Goal: Information Seeking & Learning: Learn about a topic

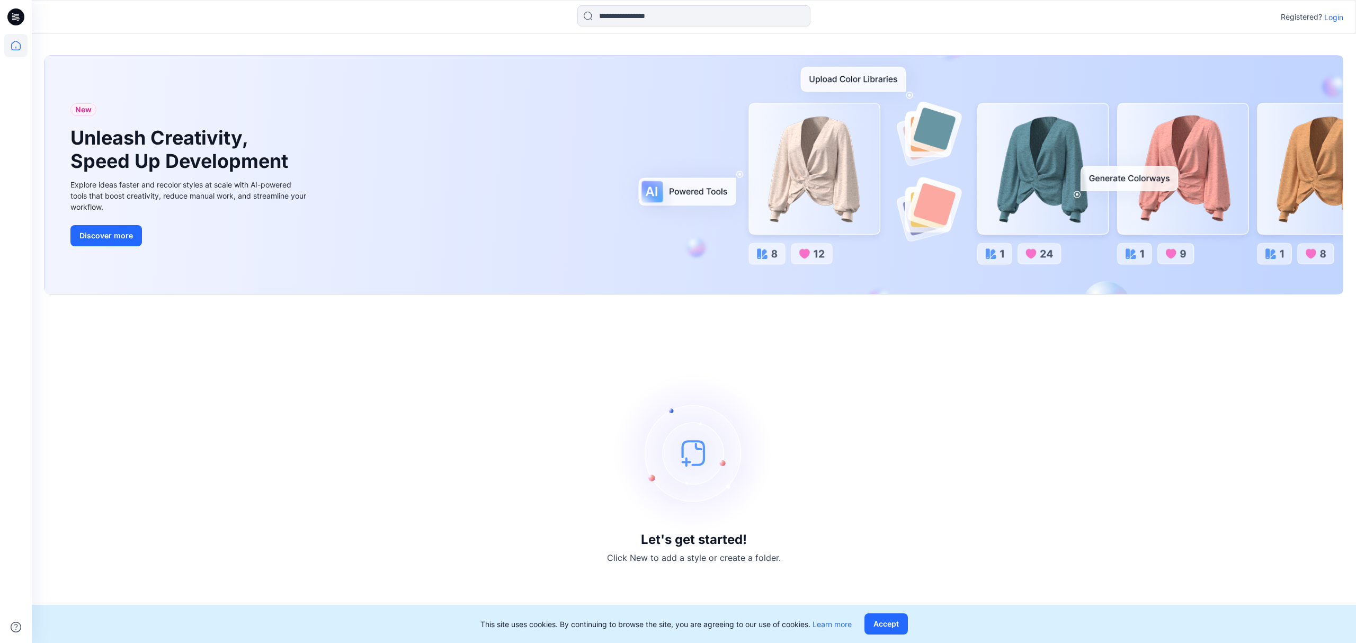
click at [1331, 17] on p "Login" at bounding box center [1333, 17] width 19 height 11
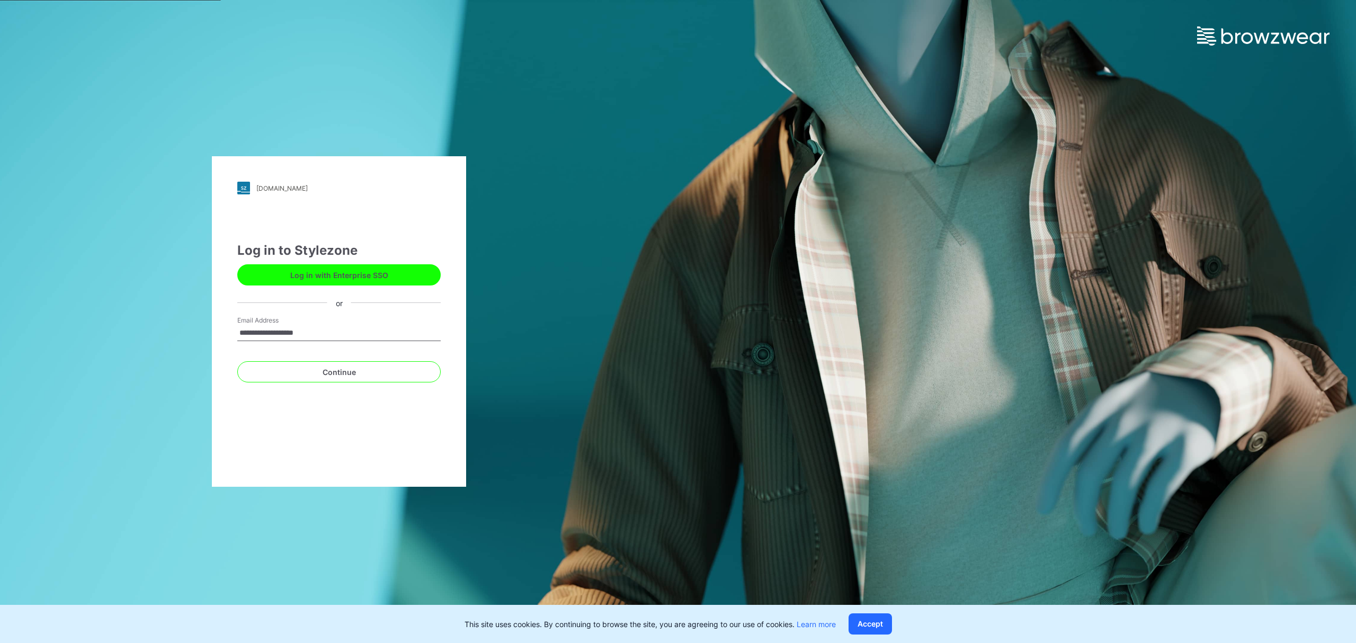
type input "**********"
click at [237, 361] on button "Continue" at bounding box center [338, 371] width 203 height 21
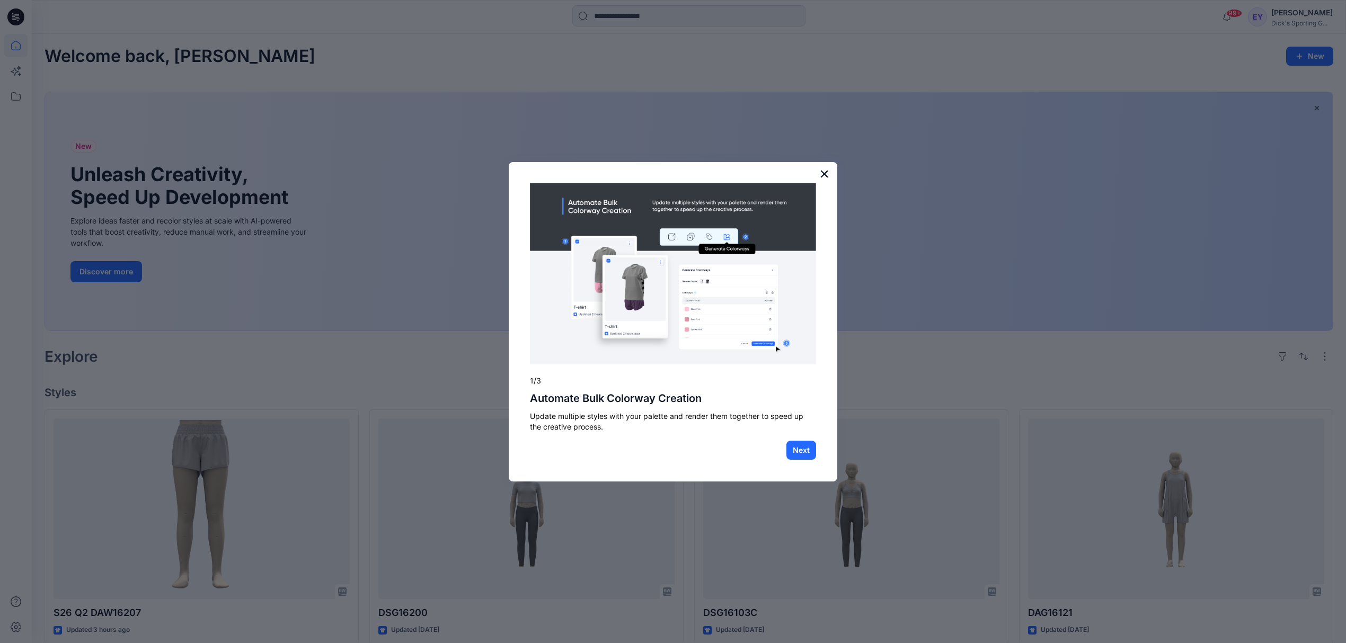
click at [823, 172] on button "×" at bounding box center [824, 173] width 10 height 17
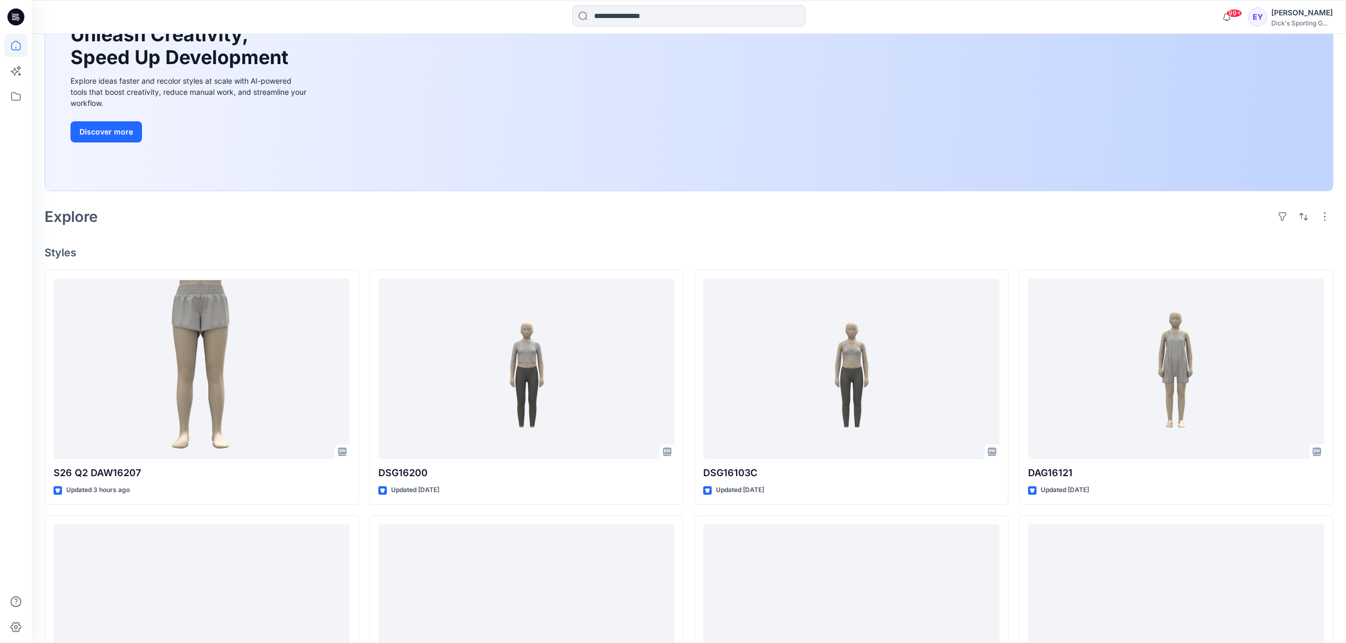
scroll to position [141, 0]
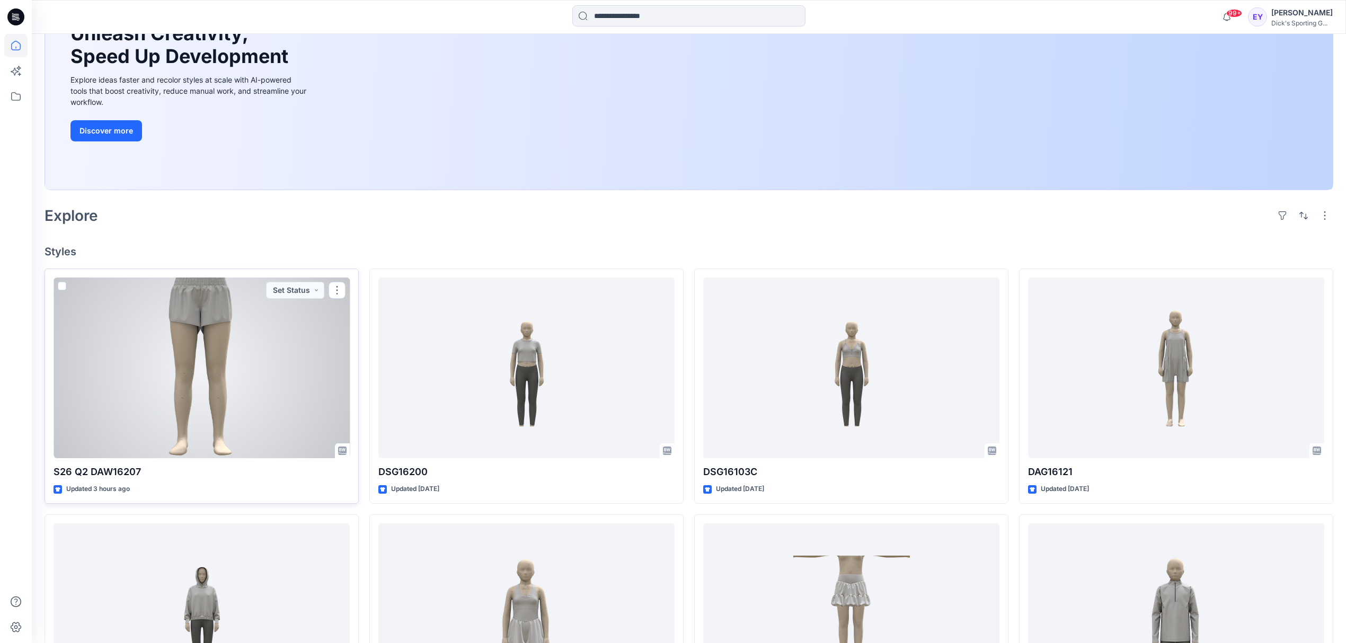
click at [123, 366] on div at bounding box center [202, 368] width 296 height 181
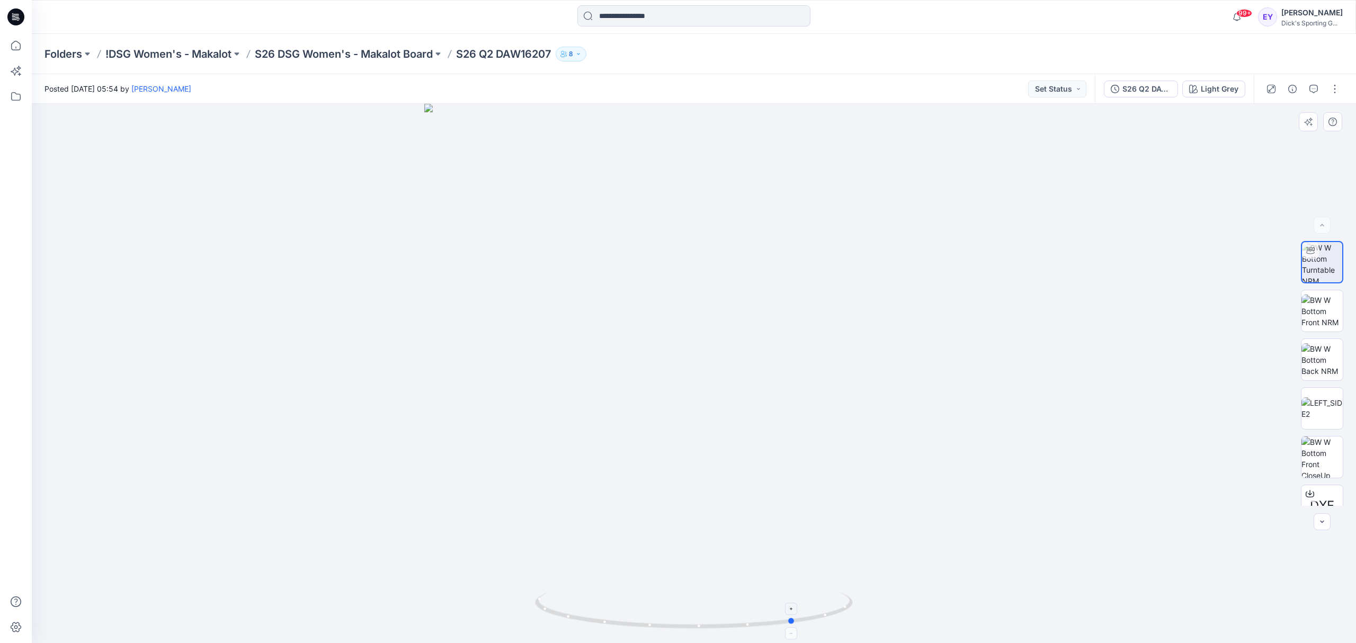
drag, startPoint x: 543, startPoint y: 614, endPoint x: 644, endPoint y: 616, distance: 101.2
click at [644, 616] on icon at bounding box center [695, 612] width 320 height 40
drag, startPoint x: 663, startPoint y: 448, endPoint x: 662, endPoint y: 471, distance: 22.8
click at [662, 471] on img at bounding box center [694, 369] width 741 height 550
drag, startPoint x: 638, startPoint y: 625, endPoint x: 549, endPoint y: 628, distance: 89.6
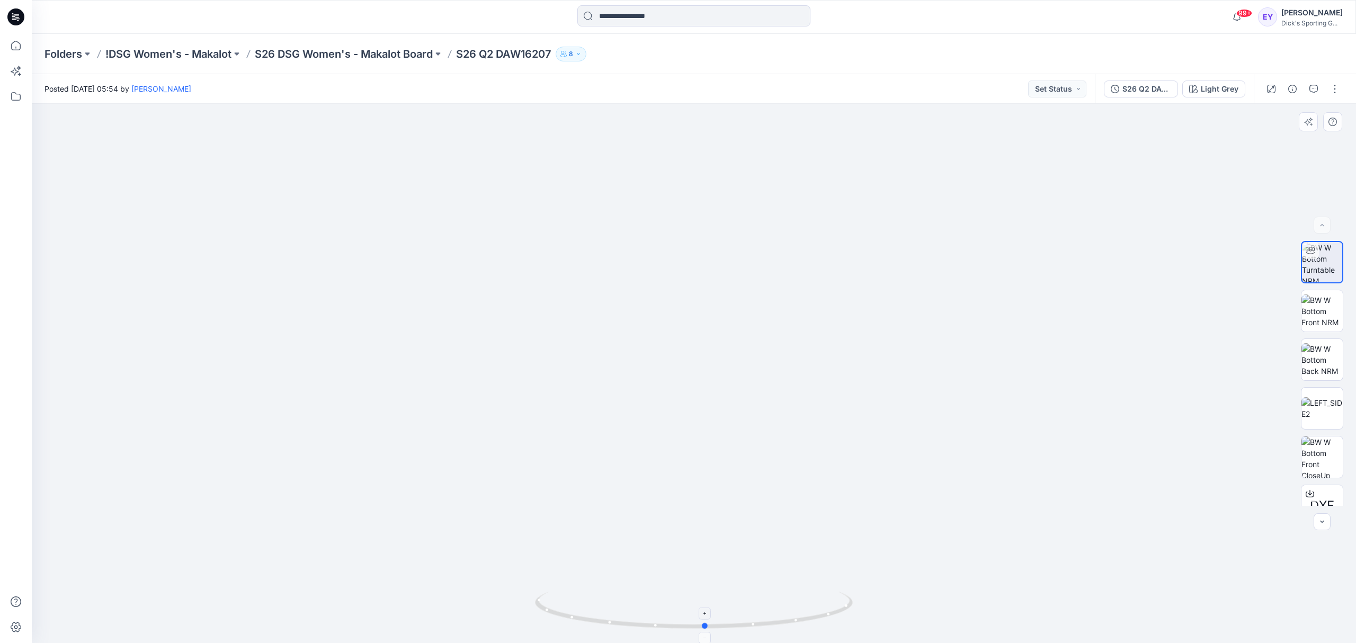
click at [549, 628] on icon at bounding box center [695, 612] width 320 height 40
drag, startPoint x: 600, startPoint y: 626, endPoint x: 688, endPoint y: 628, distance: 88.0
click at [688, 628] on icon at bounding box center [695, 612] width 320 height 40
drag, startPoint x: 604, startPoint y: 624, endPoint x: 685, endPoint y: 631, distance: 80.9
click at [685, 631] on icon at bounding box center [695, 612] width 320 height 40
